Goal: Entertainment & Leisure: Consume media (video, audio)

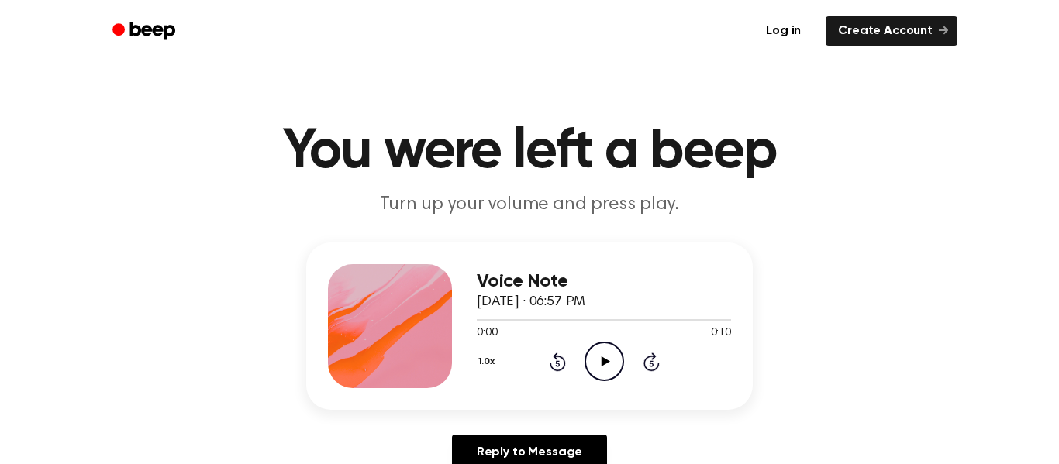
click at [600, 361] on icon "Play Audio" at bounding box center [604, 362] width 40 height 40
click at [593, 364] on icon "Play Audio" at bounding box center [604, 362] width 40 height 40
click at [590, 360] on icon "Pause Audio" at bounding box center [604, 362] width 40 height 40
click at [590, 360] on icon "Play Audio" at bounding box center [604, 362] width 40 height 40
click at [591, 360] on icon "Play Audio" at bounding box center [604, 362] width 40 height 40
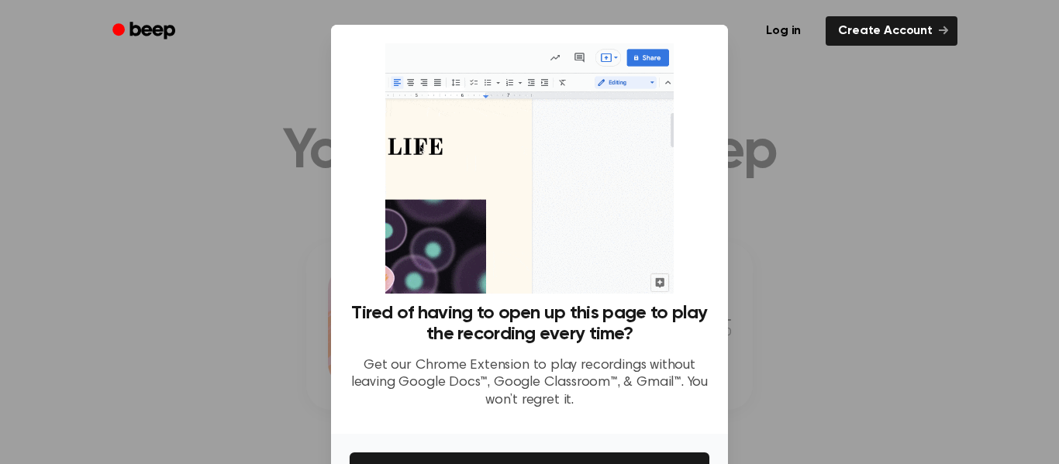
scroll to position [100, 0]
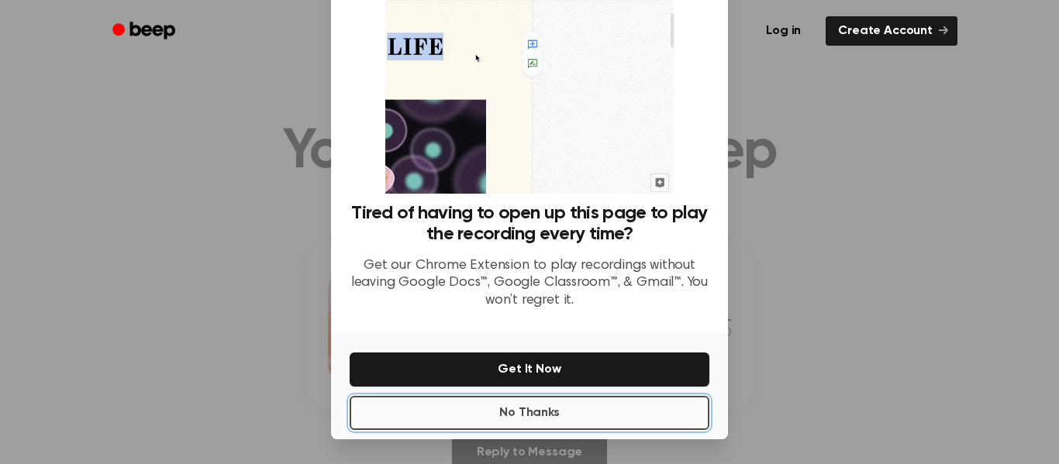
click at [468, 398] on button "No Thanks" at bounding box center [530, 413] width 360 height 34
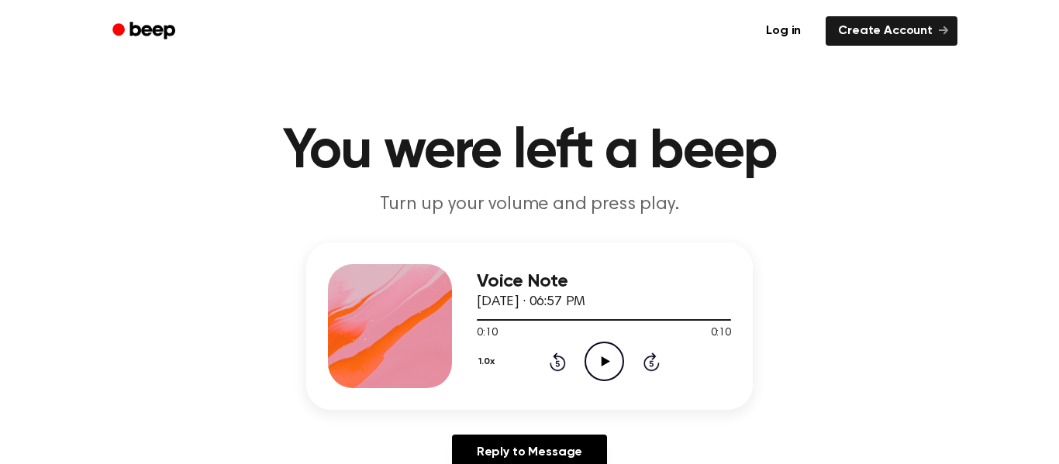
click at [608, 369] on icon "Play Audio" at bounding box center [604, 362] width 40 height 40
click at [608, 369] on icon "Pause Audio" at bounding box center [604, 362] width 40 height 40
click at [608, 369] on icon "Play Audio" at bounding box center [604, 362] width 40 height 40
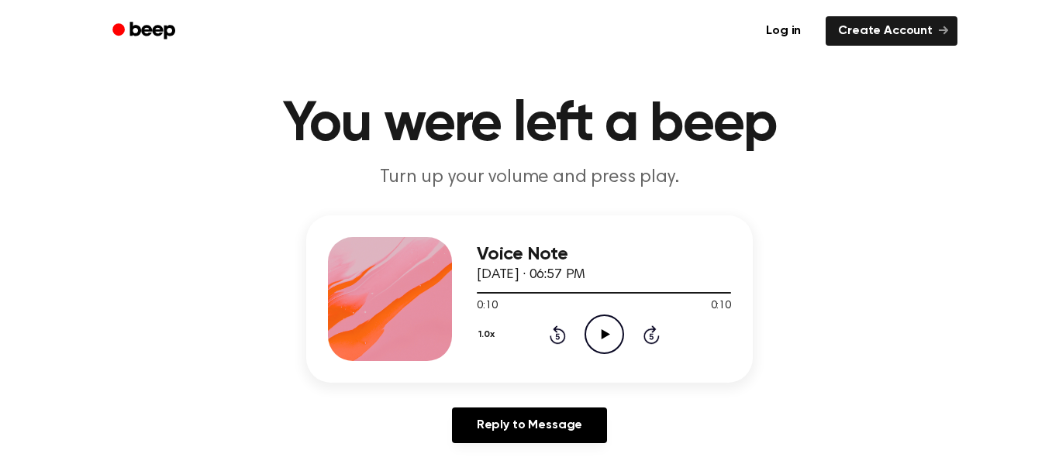
scroll to position [0, 0]
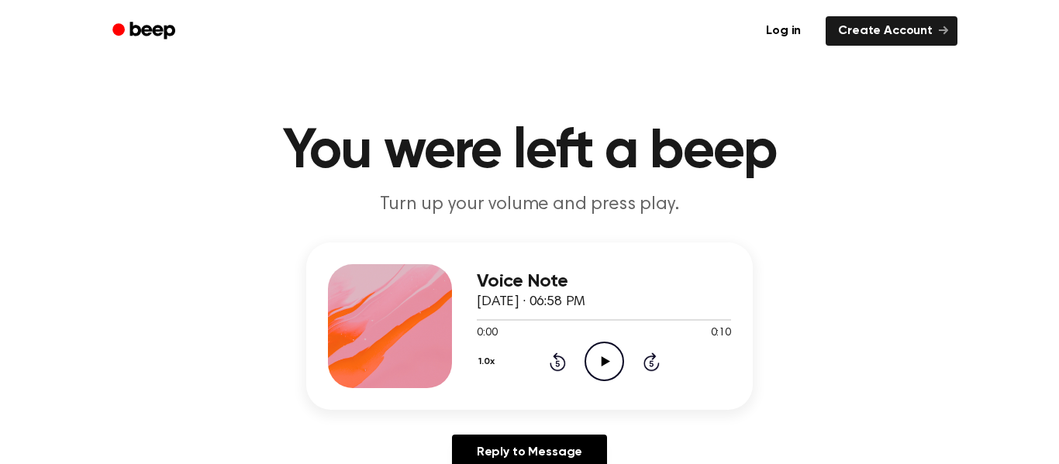
click at [604, 370] on icon "Play Audio" at bounding box center [604, 362] width 40 height 40
click at [594, 352] on icon "Play Audio" at bounding box center [604, 362] width 40 height 40
click at [615, 386] on div "Voice Note September 10, 2025 · 07:00 PM 0:00 0:10 Your browser does not suppor…" at bounding box center [604, 326] width 254 height 124
click at [596, 350] on icon "Play Audio" at bounding box center [604, 362] width 40 height 40
click at [604, 373] on icon "Play Audio" at bounding box center [604, 362] width 40 height 40
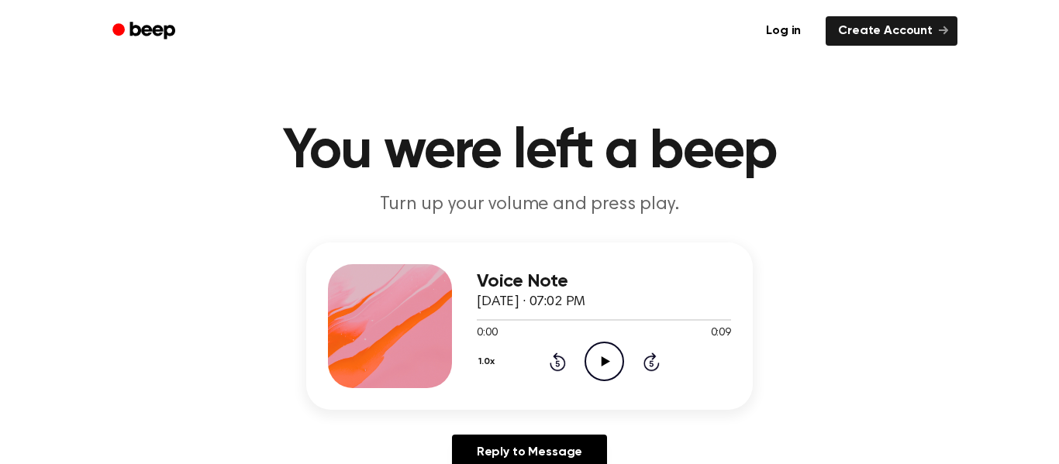
click at [591, 360] on icon "Play Audio" at bounding box center [604, 362] width 40 height 40
click at [609, 365] on icon "Play Audio" at bounding box center [604, 362] width 40 height 40
click at [597, 361] on icon "Play Audio" at bounding box center [604, 362] width 40 height 40
click at [614, 374] on icon "Play Audio" at bounding box center [604, 362] width 40 height 40
click at [609, 355] on icon "Play Audio" at bounding box center [604, 362] width 40 height 40
